Goal: Transaction & Acquisition: Purchase product/service

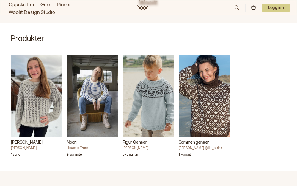
scroll to position [151, 0]
click at [152, 107] on img "Figur Genser" at bounding box center [150, 96] width 55 height 82
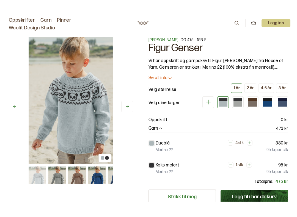
scroll to position [5, 0]
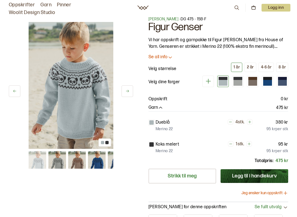
click at [249, 67] on div "2 år" at bounding box center [250, 67] width 7 height 5
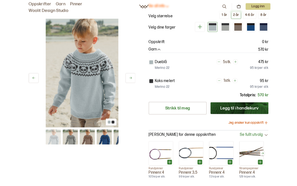
scroll to position [55, 0]
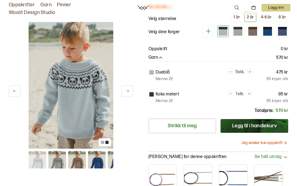
click at [93, 163] on img at bounding box center [97, 160] width 18 height 18
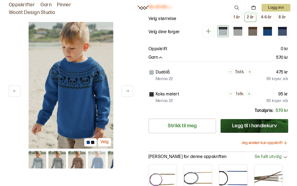
click at [78, 160] on img at bounding box center [77, 160] width 18 height 18
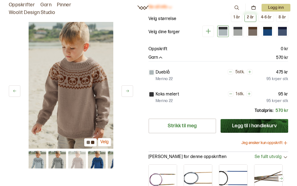
click at [58, 160] on img at bounding box center [57, 160] width 18 height 18
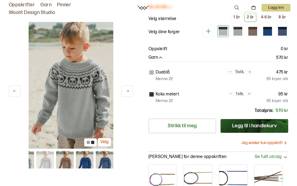
click at [67, 160] on img at bounding box center [65, 160] width 18 height 18
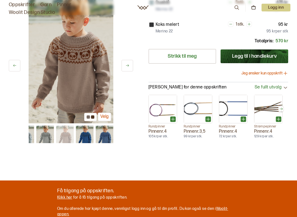
scroll to position [123, 0]
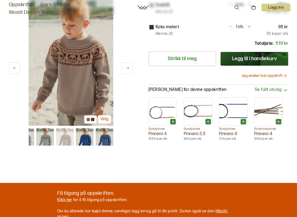
click at [276, 78] on button "Jeg ønsker kun oppskrift" at bounding box center [264, 75] width 47 height 5
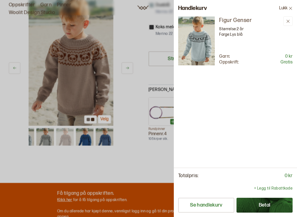
click at [288, 9] on icon at bounding box center [290, 8] width 4 height 4
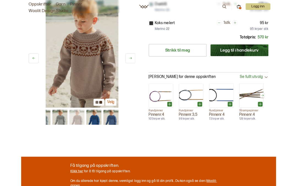
scroll to position [0, 0]
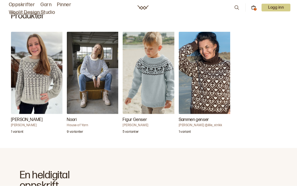
scroll to position [174, 0]
click at [154, 95] on img "Figur Genser" at bounding box center [150, 73] width 55 height 82
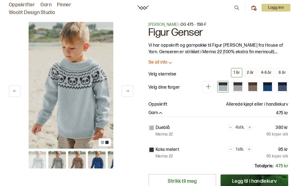
click at [265, 73] on div "4-6 år" at bounding box center [266, 72] width 11 height 5
click at [251, 73] on div "2 år" at bounding box center [250, 72] width 7 height 5
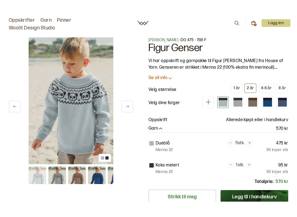
scroll to position [13, 0]
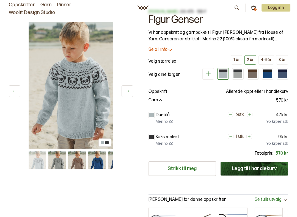
click at [199, 173] on link "Strikk til meg" at bounding box center [182, 168] width 68 height 15
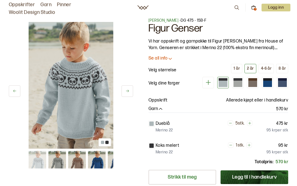
scroll to position [0, 0]
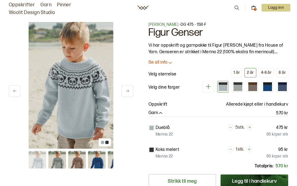
click at [171, 63] on icon at bounding box center [169, 62] width 5 height 5
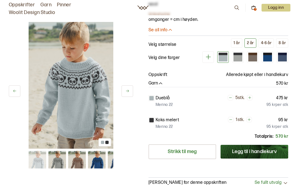
scroll to position [182, 0]
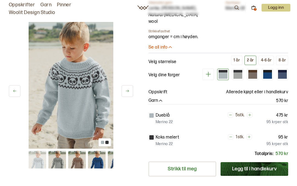
click at [166, 89] on p "Oppskrift" at bounding box center [157, 92] width 19 height 7
click at [255, 89] on p "Allerede kjøpt eller i handlekurv" at bounding box center [257, 92] width 62 height 7
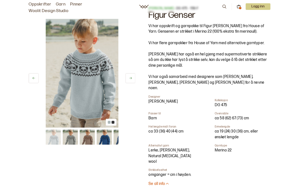
scroll to position [0, 0]
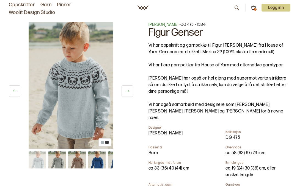
click at [128, 93] on icon at bounding box center [127, 91] width 4 height 4
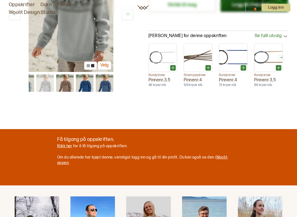
scroll to position [344, 0]
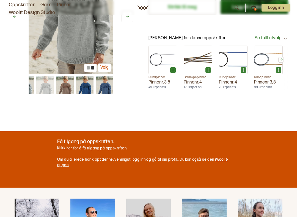
click at [66, 146] on link "Klikk her" at bounding box center [64, 148] width 15 height 5
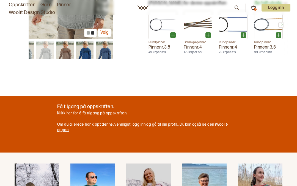
scroll to position [373, 0]
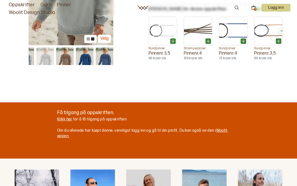
click at [68, 117] on link "Klikk her" at bounding box center [64, 119] width 15 height 5
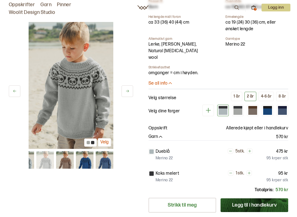
scroll to position [147, 0]
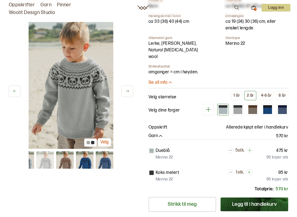
click at [255, 186] on button "Legg til i handlekurv" at bounding box center [254, 204] width 68 height 14
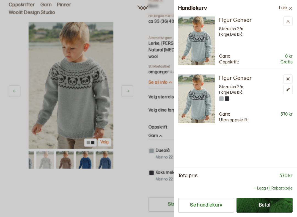
click at [289, 80] on icon at bounding box center [288, 79] width 4 height 4
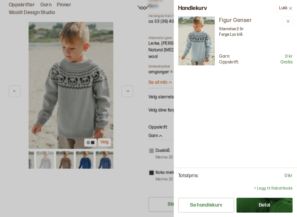
click at [283, 186] on button "Betal" at bounding box center [264, 205] width 56 height 15
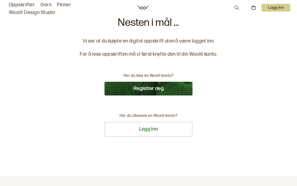
click at [181, 91] on button "Registrer deg" at bounding box center [148, 89] width 88 height 14
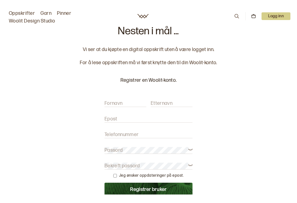
scroll to position [15, 0]
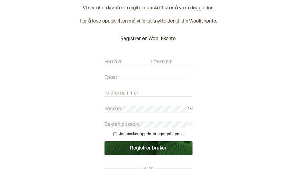
click at [132, 77] on input "Fornavn" at bounding box center [125, 80] width 42 height 7
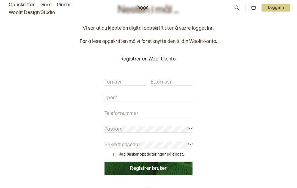
scroll to position [0, 0]
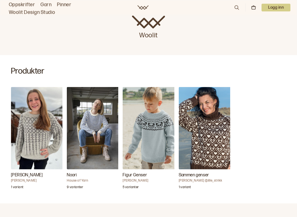
scroll to position [119, 0]
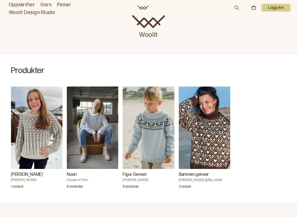
click at [158, 147] on img "Figur Genser" at bounding box center [150, 128] width 55 height 82
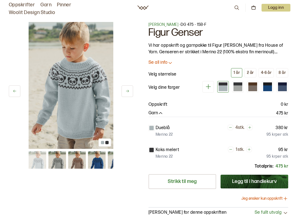
click at [96, 161] on img at bounding box center [97, 160] width 18 height 18
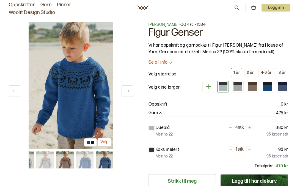
click at [264, 76] on button "4-6 år" at bounding box center [266, 72] width 16 height 9
click at [266, 73] on div "4-6 år" at bounding box center [266, 72] width 11 height 5
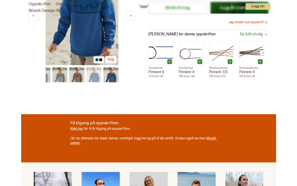
scroll to position [116, 0]
